Goal: Register for event/course

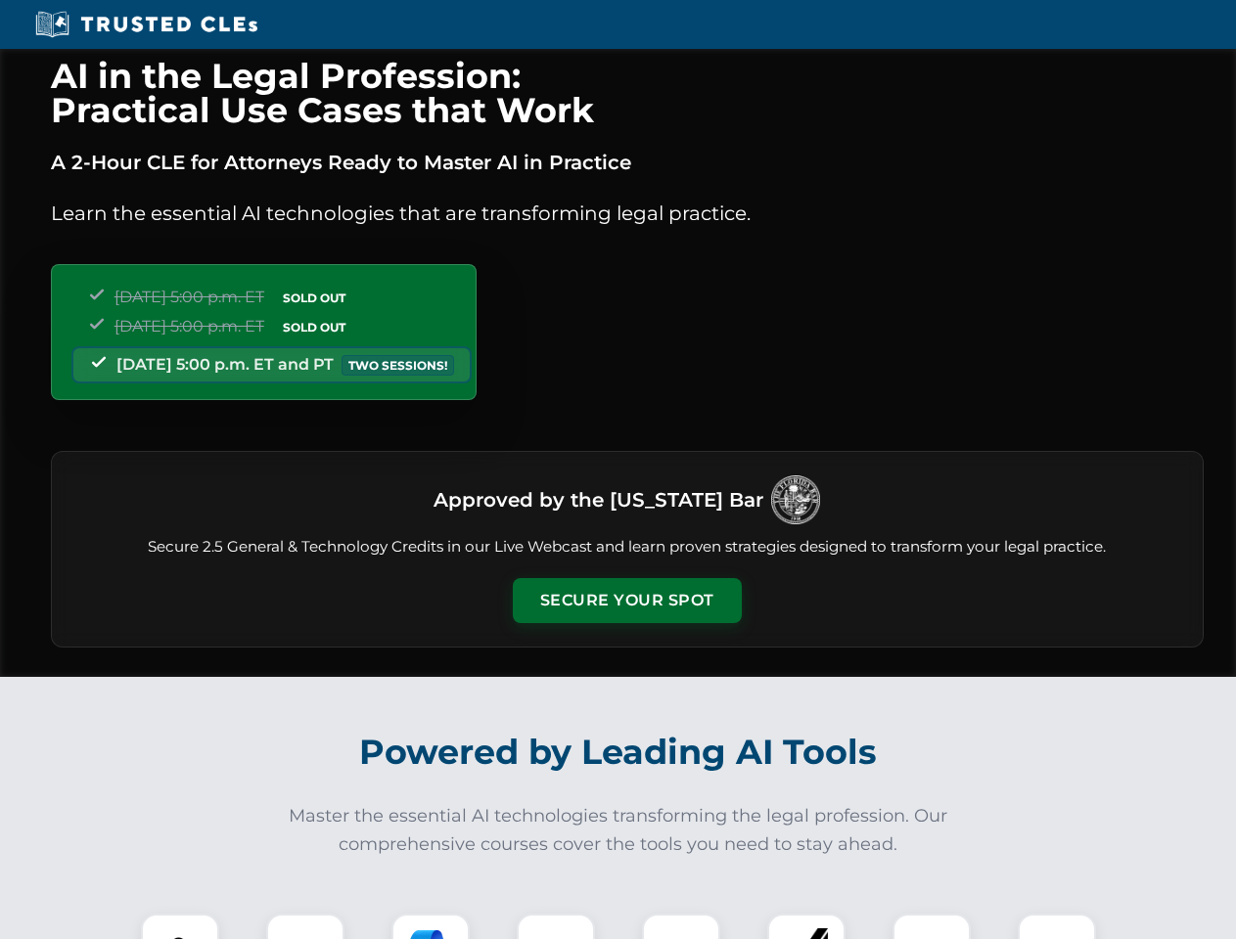
click at [626, 601] on button "Secure Your Spot" at bounding box center [627, 600] width 229 height 45
click at [180, 927] on img at bounding box center [180, 953] width 57 height 57
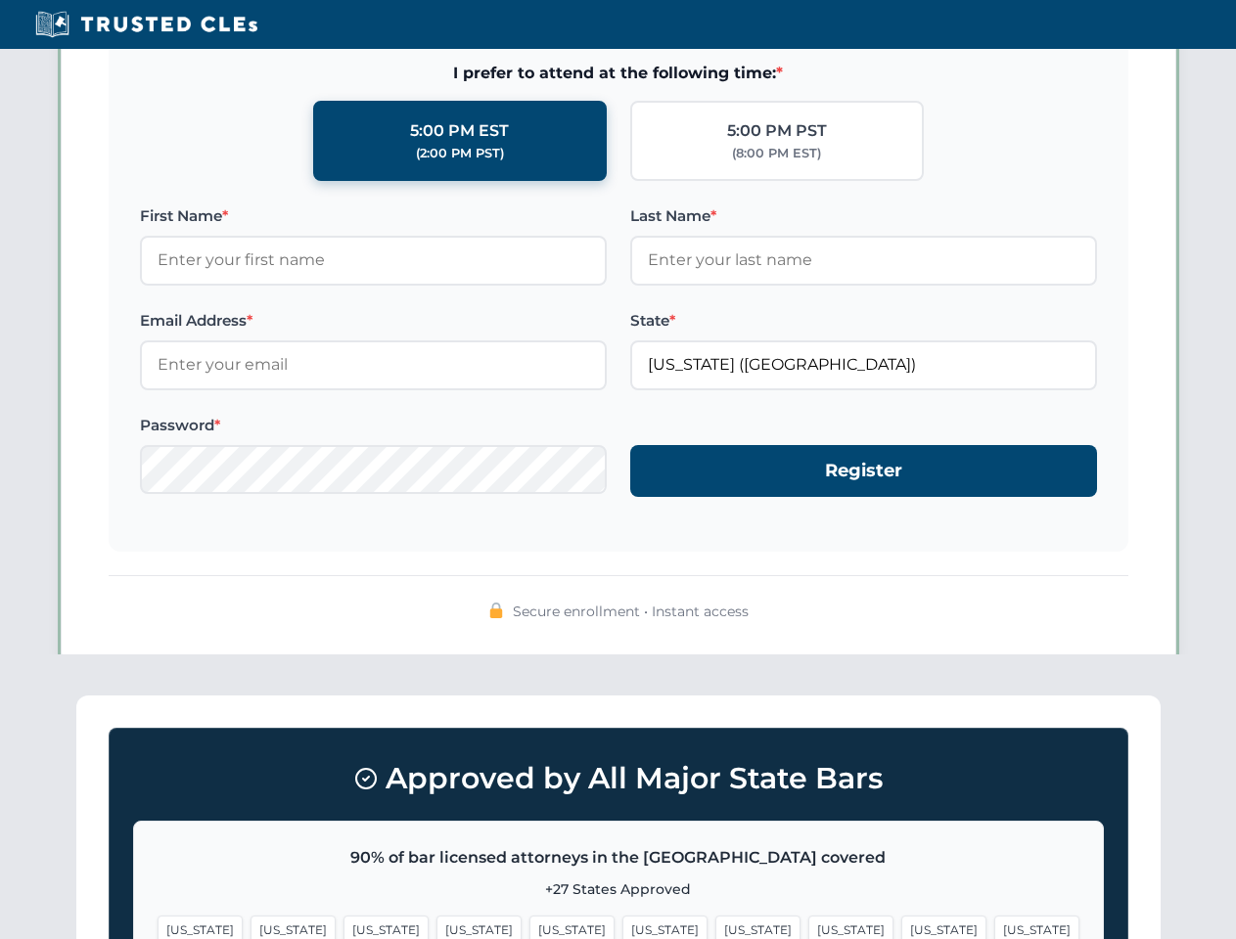
click at [715, 927] on span "[US_STATE]" at bounding box center [757, 930] width 85 height 28
click at [901, 927] on span "[US_STATE]" at bounding box center [943, 930] width 85 height 28
